Goal: Task Accomplishment & Management: Manage account settings

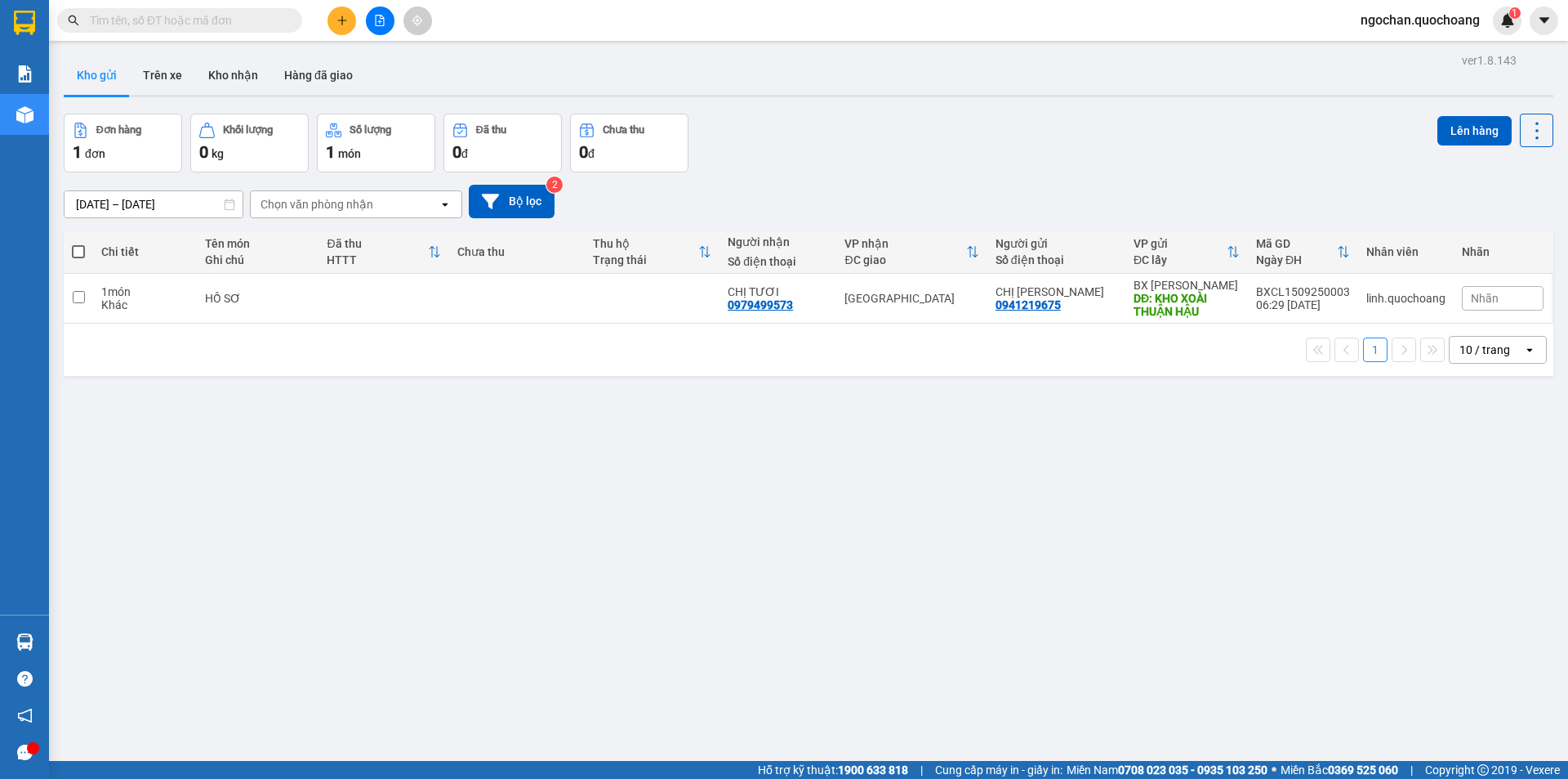
click at [1379, 20] on span "ngochan.quochoang" at bounding box center [1420, 19] width 145 height 20
click at [1365, 46] on li "Đăng xuất" at bounding box center [1419, 51] width 148 height 26
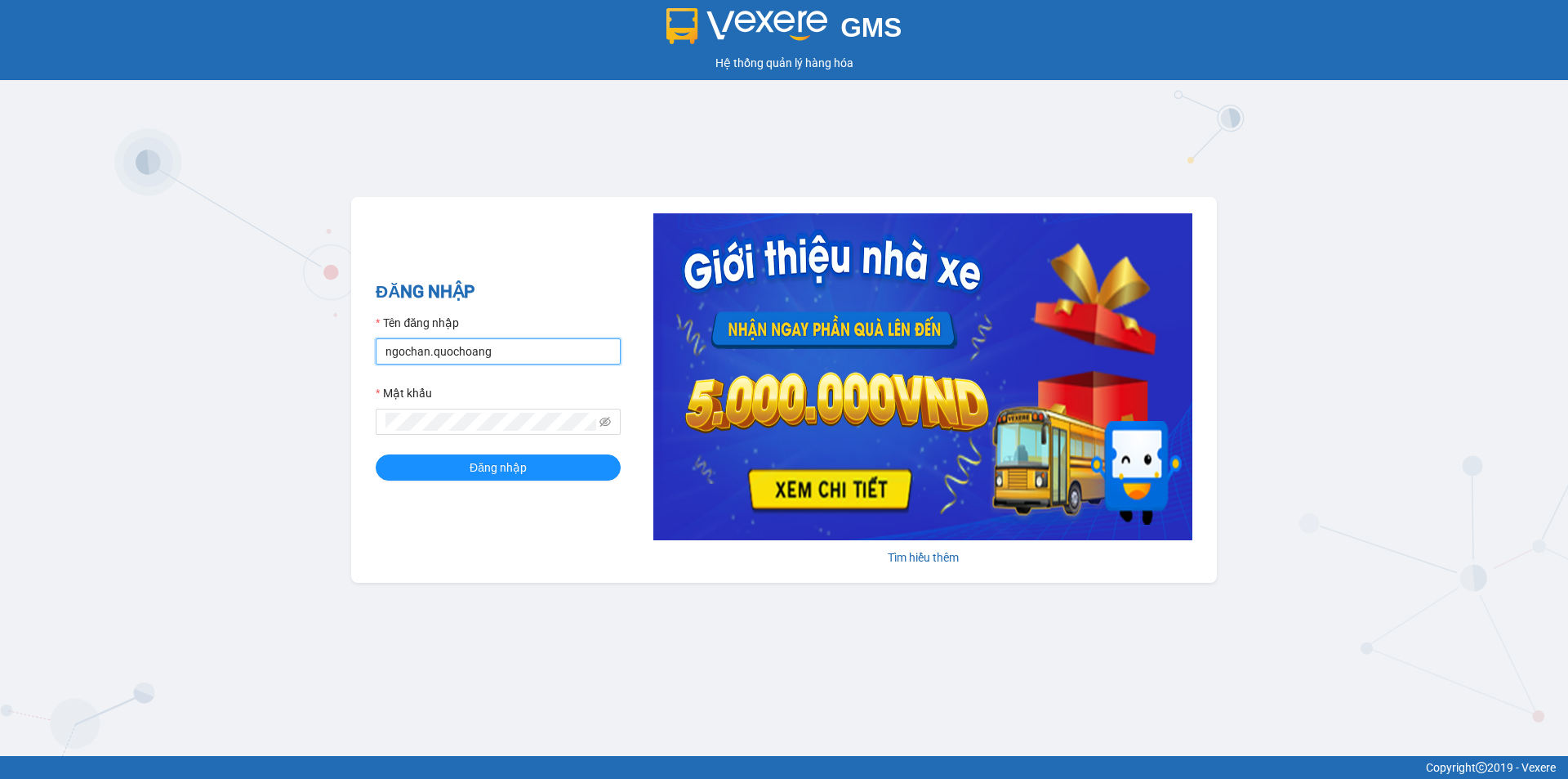
drag, startPoint x: 551, startPoint y: 357, endPoint x: 561, endPoint y: 365, distance: 12.8
click at [551, 357] on input "ngochan.quochoang" at bounding box center [497, 351] width 245 height 26
type input "quyen.quochoang"
click at [525, 455] on button "Đăng nhập" at bounding box center [497, 467] width 245 height 26
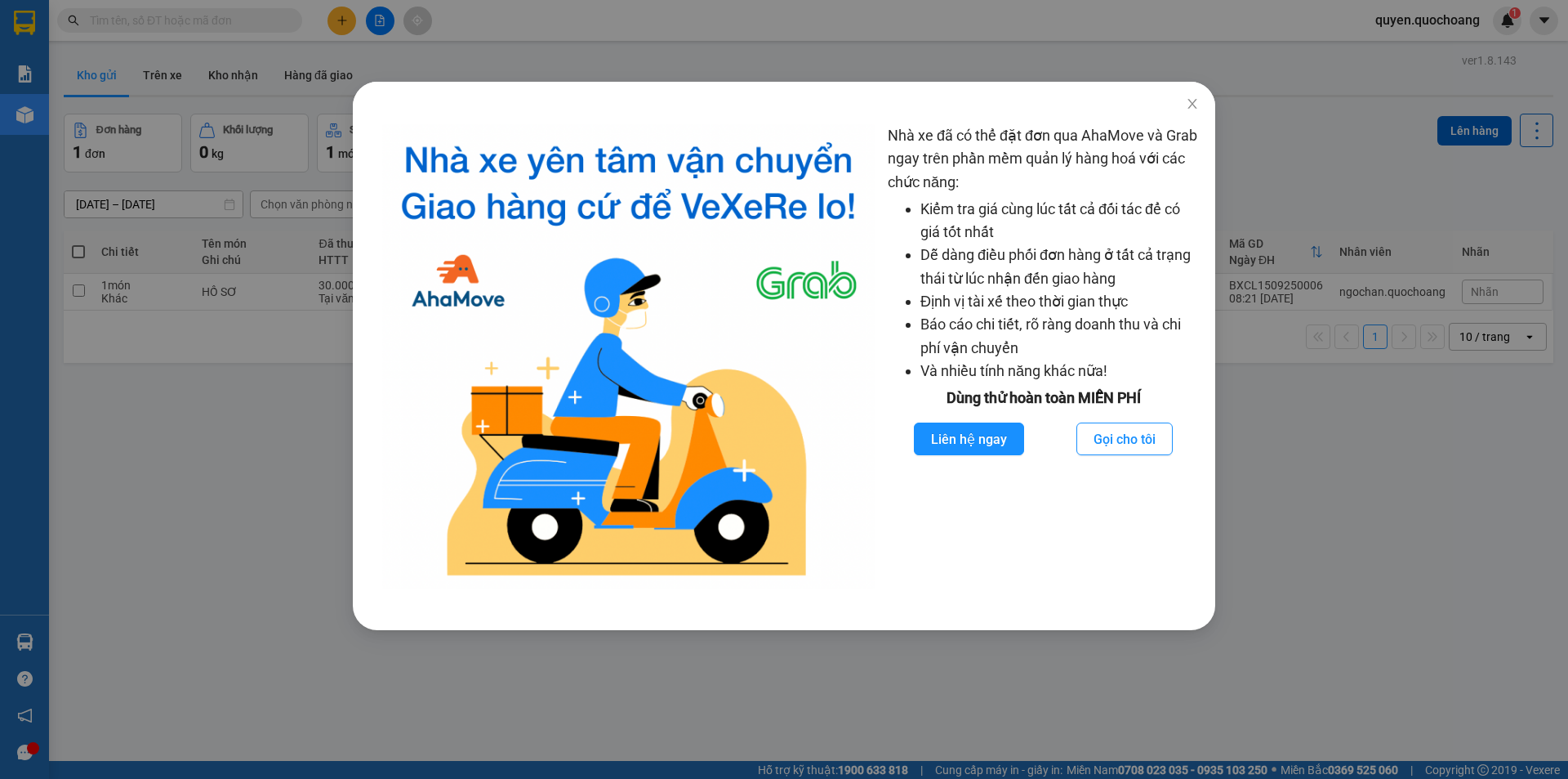
click at [1320, 194] on div "Nhà xe đã có thể đặt đơn qua AhaMove và Grab ngay trên phần mềm quản lý hàng ho…" at bounding box center [784, 390] width 1568 height 779
